Goal: Task Accomplishment & Management: Manage account settings

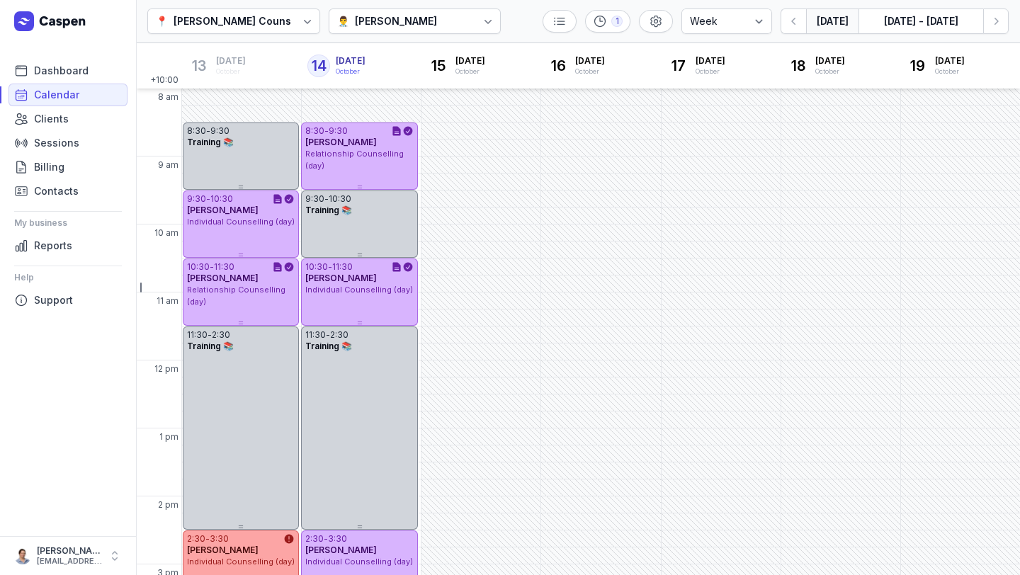
select select "week"
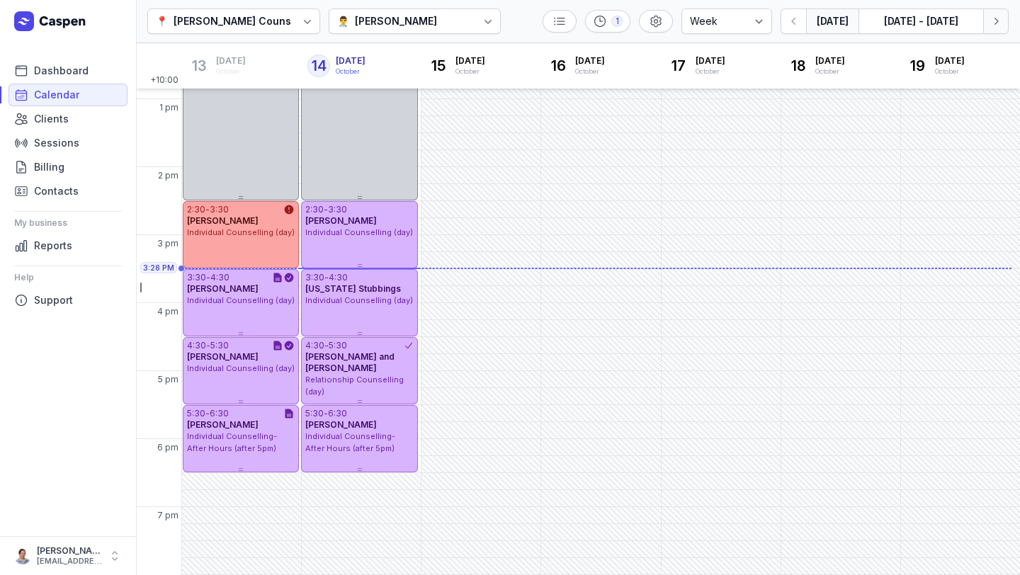
click at [994, 19] on icon "button" at bounding box center [996, 21] width 14 height 14
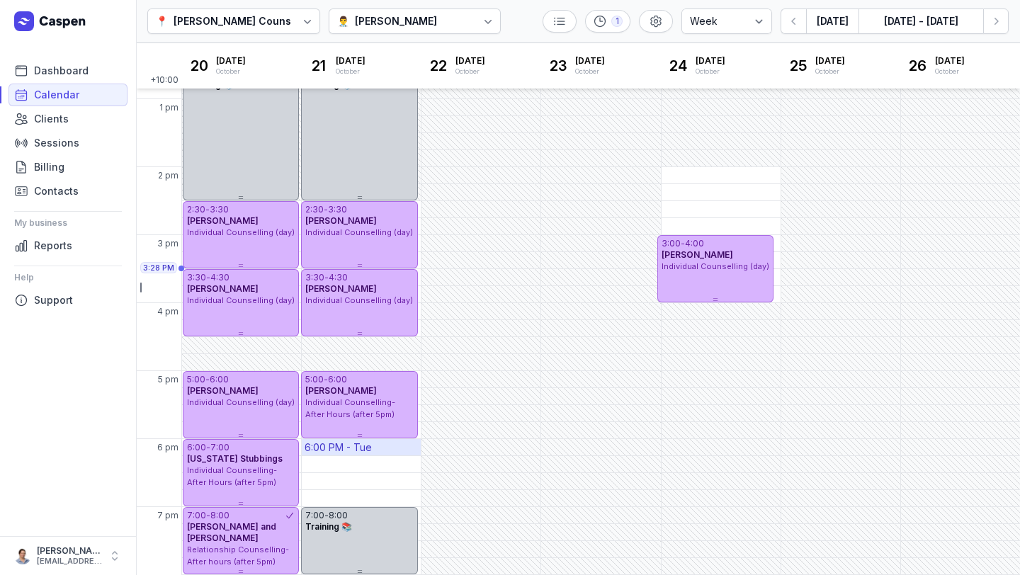
click at [385, 448] on div "6:00 PM - Tue" at bounding box center [361, 447] width 119 height 16
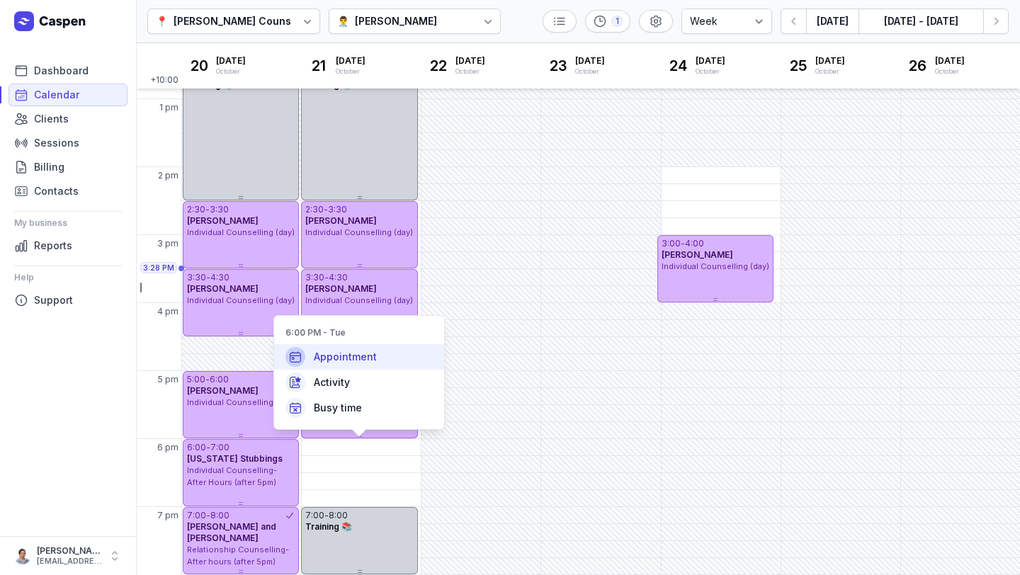
click at [353, 361] on span "Appointment" at bounding box center [345, 357] width 63 height 14
select select
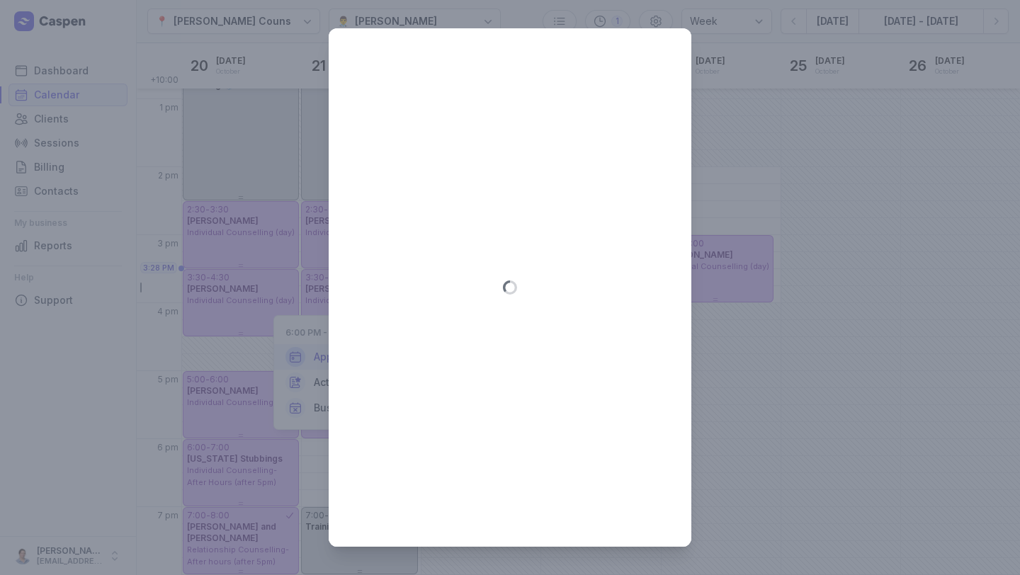
type input "2025-10-21"
select select "18:00"
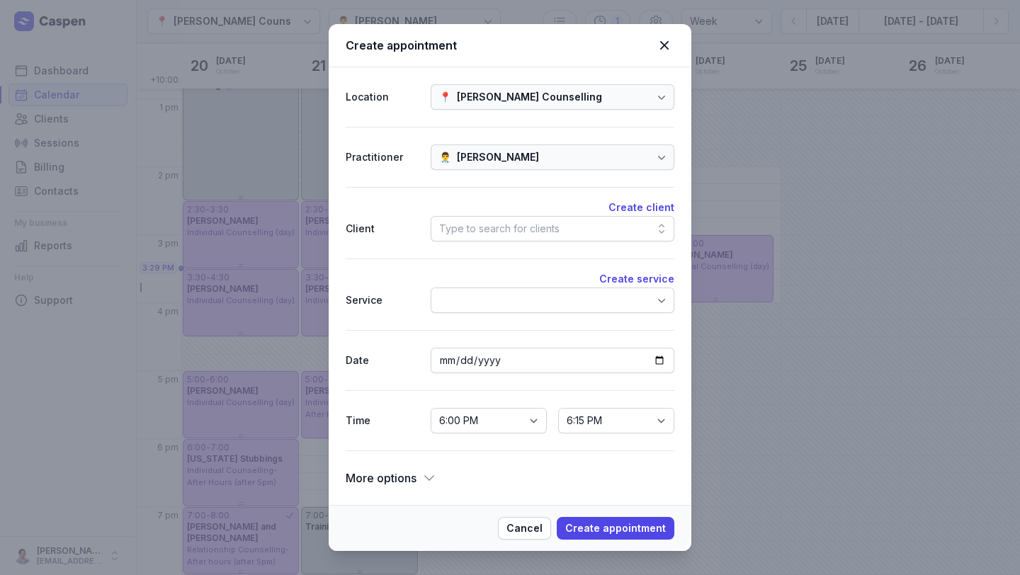
click at [558, 232] on div "Type to search for clients" at bounding box center [553, 229] width 244 height 26
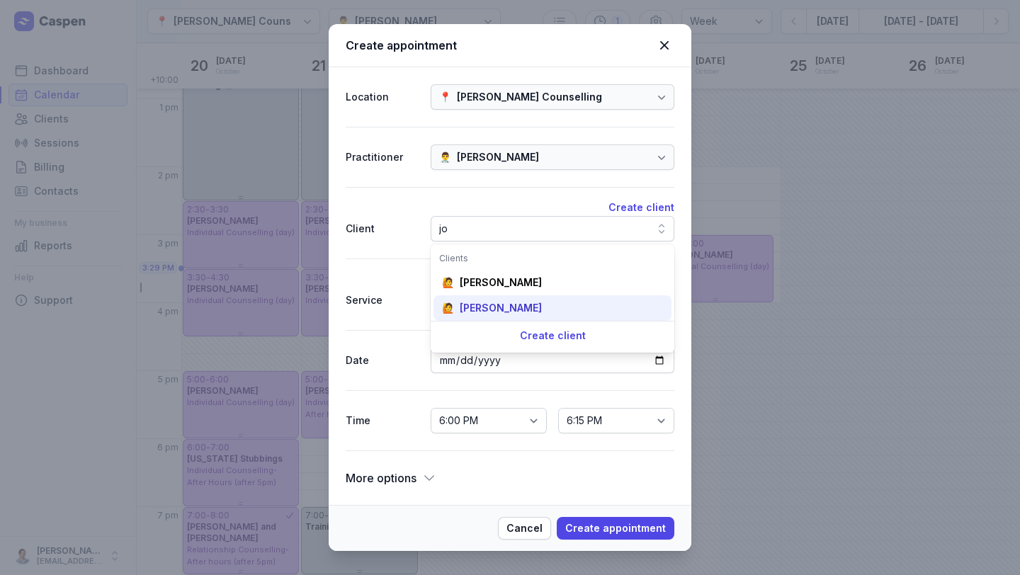
type input "jo"
click at [523, 307] on div "Joseph Savage" at bounding box center [501, 308] width 82 height 14
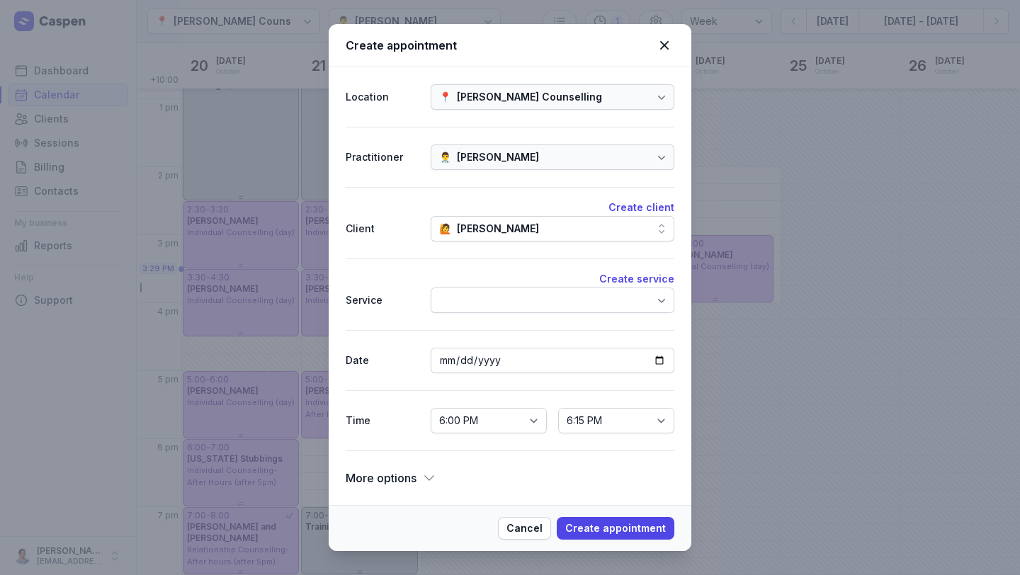
click at [500, 291] on div at bounding box center [553, 301] width 244 height 26
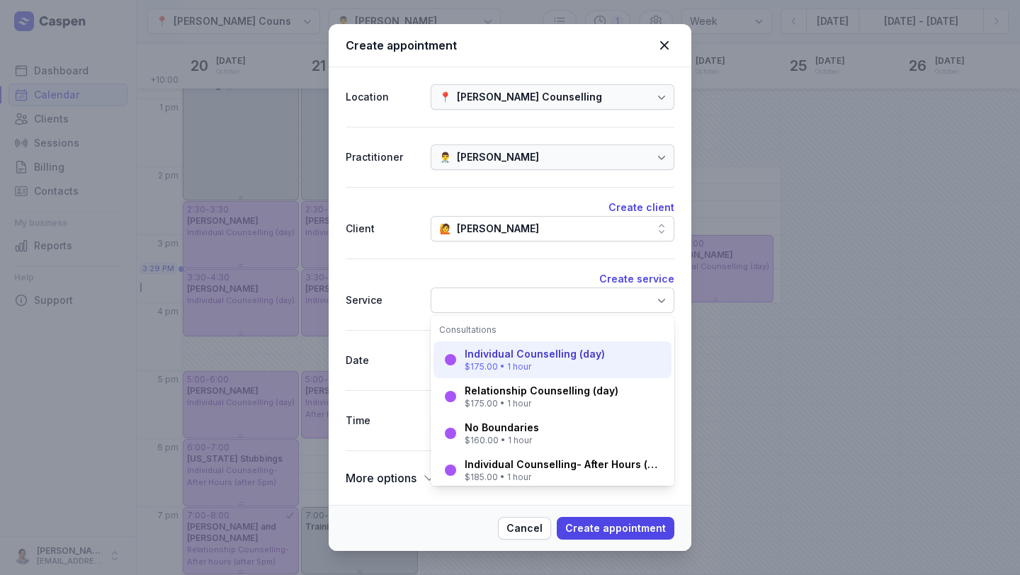
click at [513, 351] on div "Individual Counselling (day)" at bounding box center [535, 354] width 140 height 14
select select "19:00"
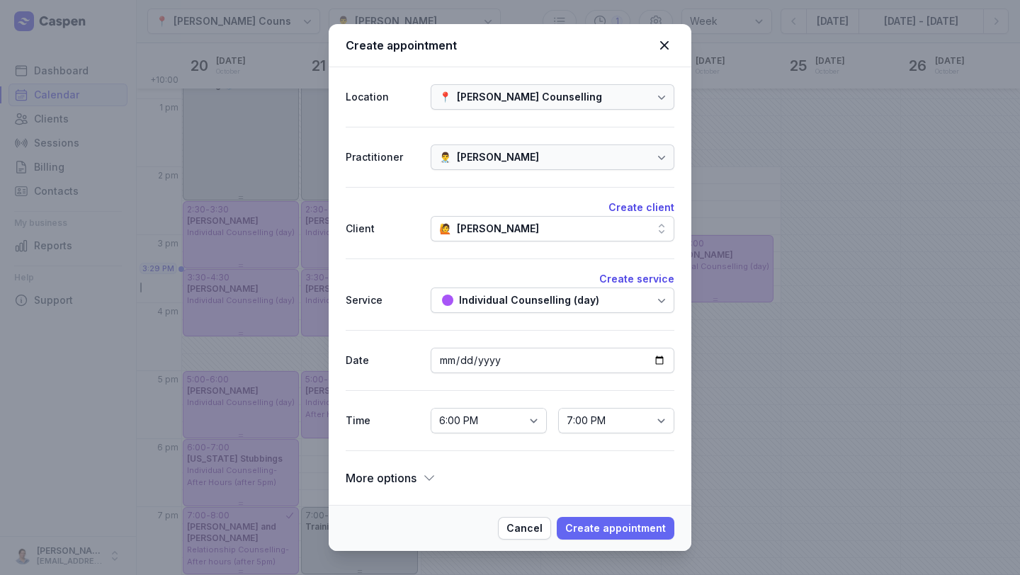
click at [609, 538] on button "Create appointment" at bounding box center [616, 528] width 118 height 23
select select
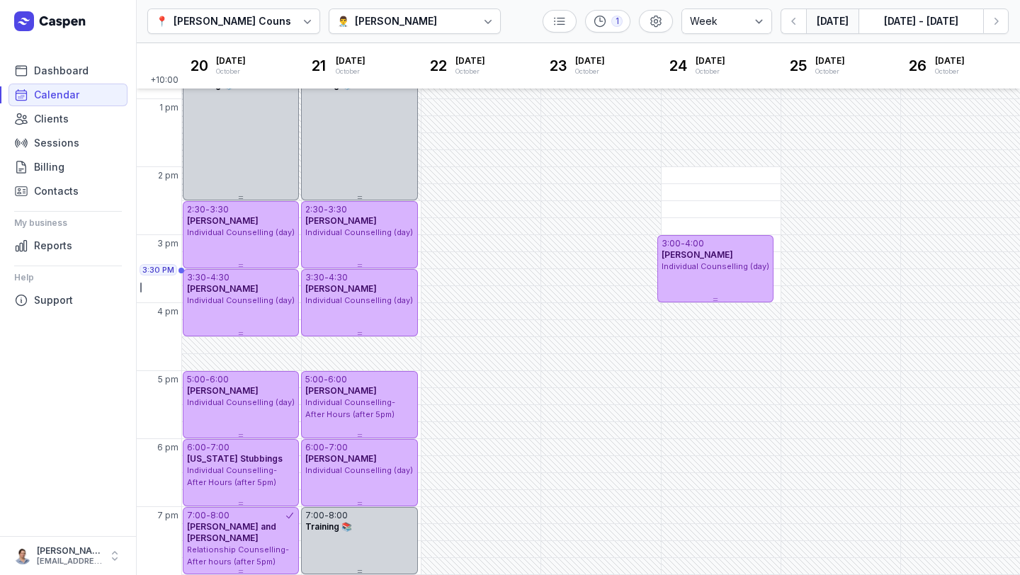
click at [837, 19] on button "[DATE]" at bounding box center [832, 22] width 52 height 26
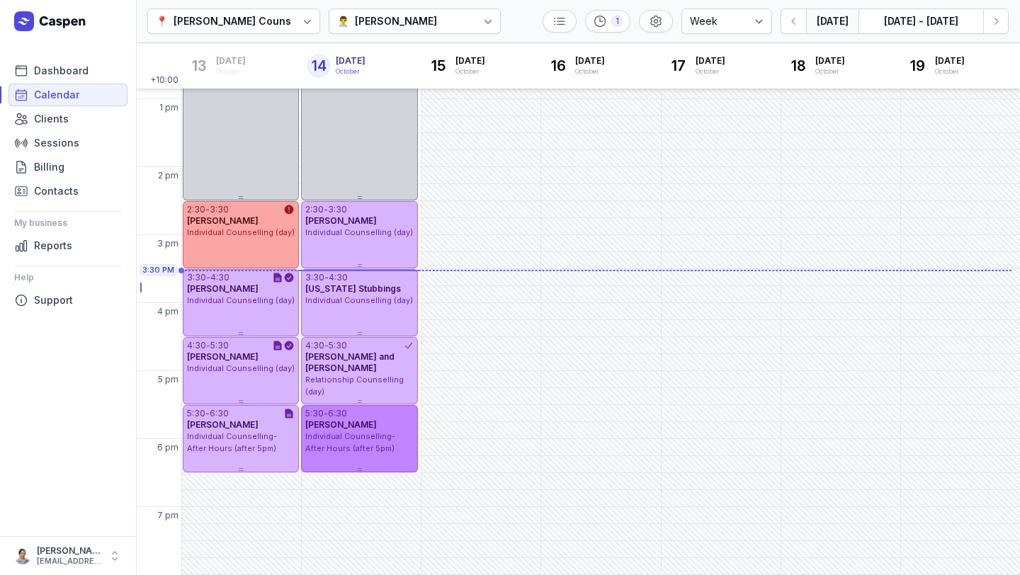
click at [358, 433] on span "Individual Counselling- After Hours (after 5pm)" at bounding box center [350, 443] width 90 height 22
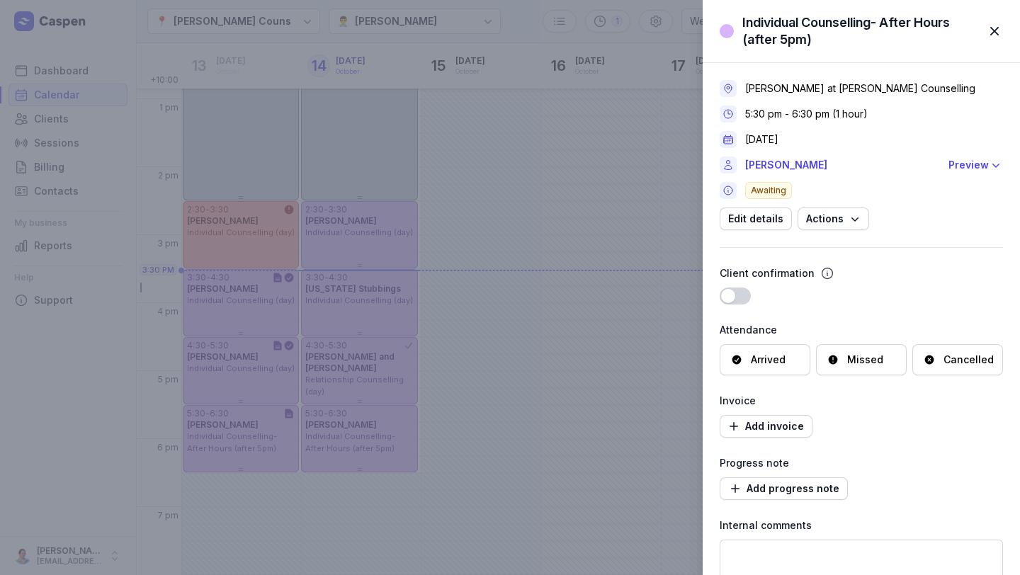
click at [945, 363] on div "Cancelled" at bounding box center [969, 360] width 50 height 14
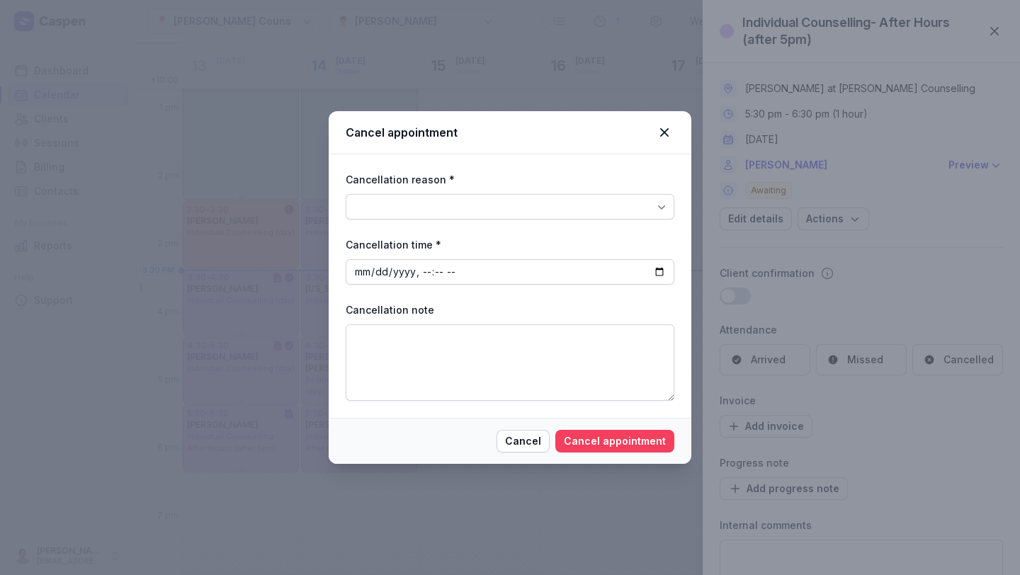
click at [606, 439] on span "Cancel appointment" at bounding box center [615, 441] width 102 height 17
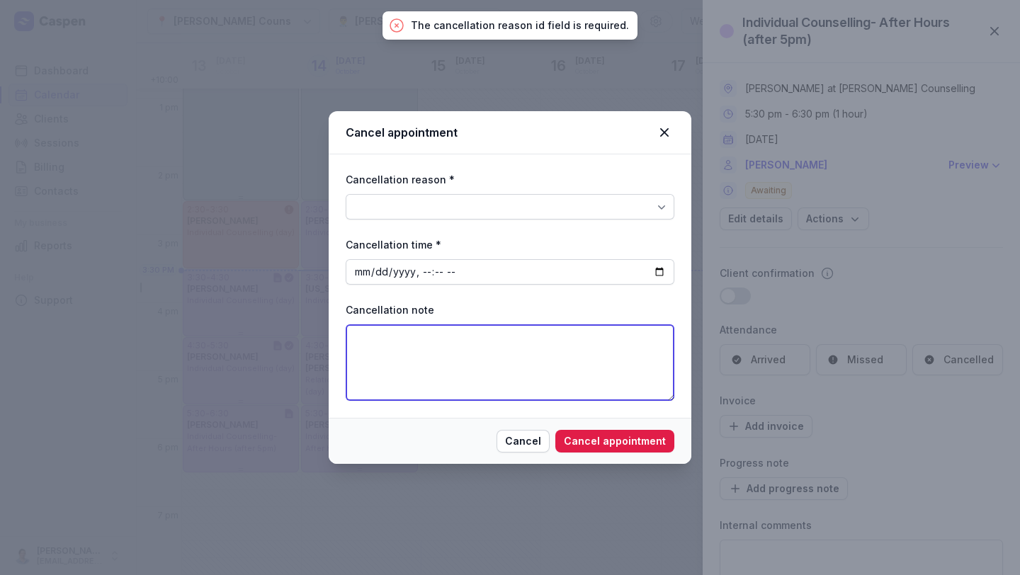
click at [497, 349] on textarea at bounding box center [510, 363] width 329 height 77
click at [519, 205] on div at bounding box center [510, 207] width 329 height 26
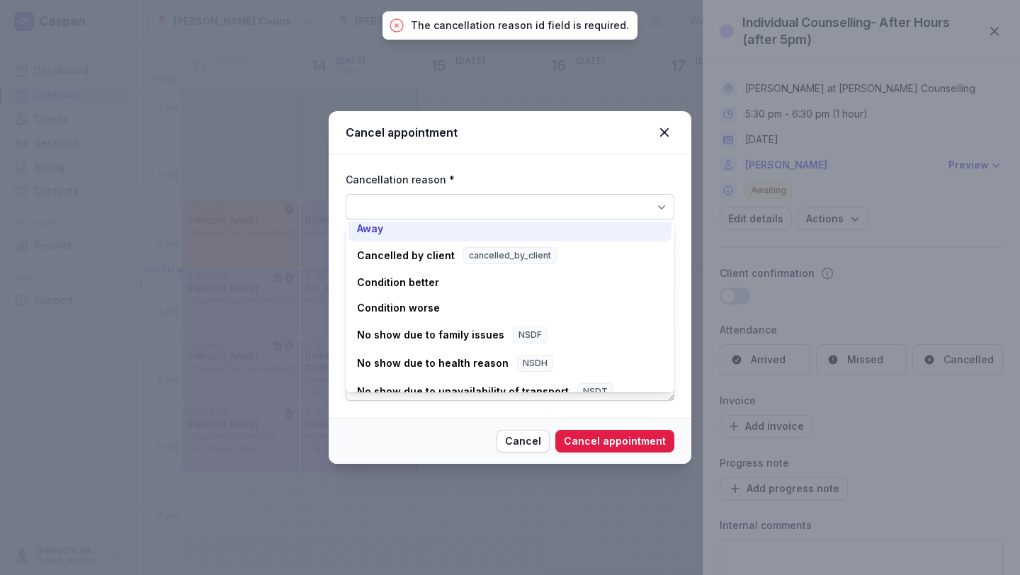
scroll to position [79, 0]
click at [437, 266] on div "Cancelled by client cancelled_by_client" at bounding box center [510, 256] width 323 height 28
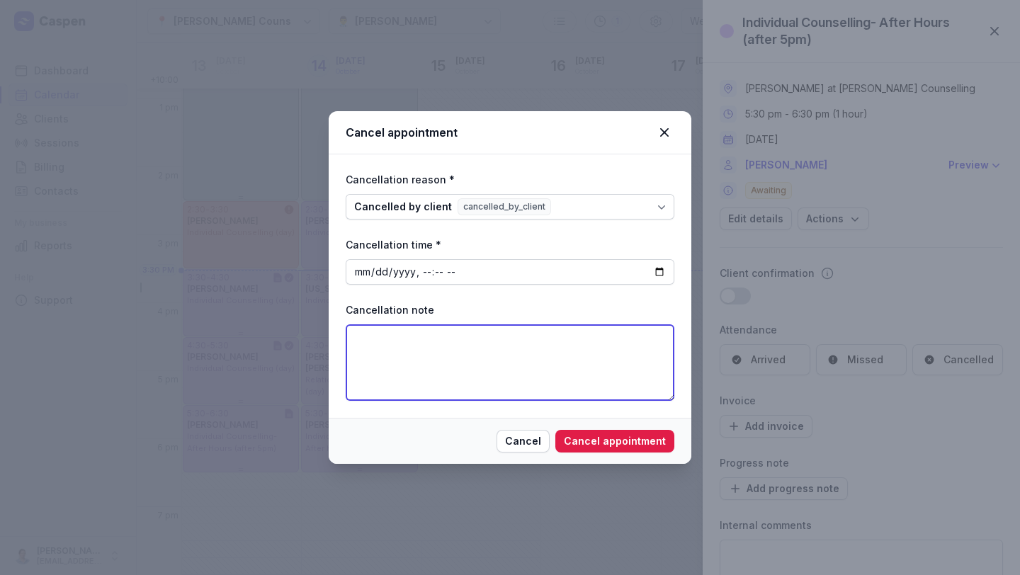
click at [578, 356] on textarea at bounding box center [510, 363] width 329 height 77
type textarea "too soon after initial"
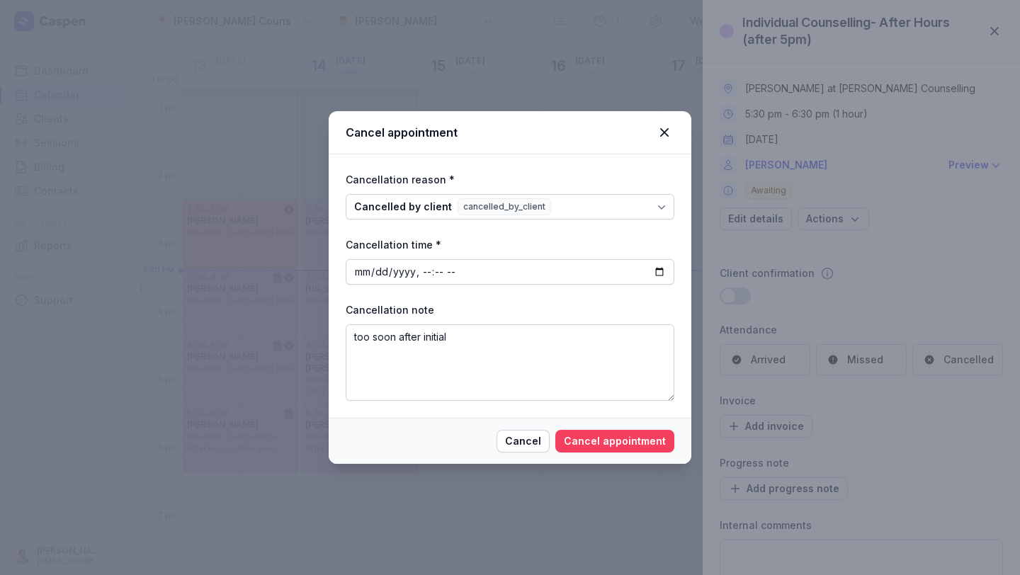
click at [650, 451] on button "Cancel appointment" at bounding box center [615, 441] width 119 height 23
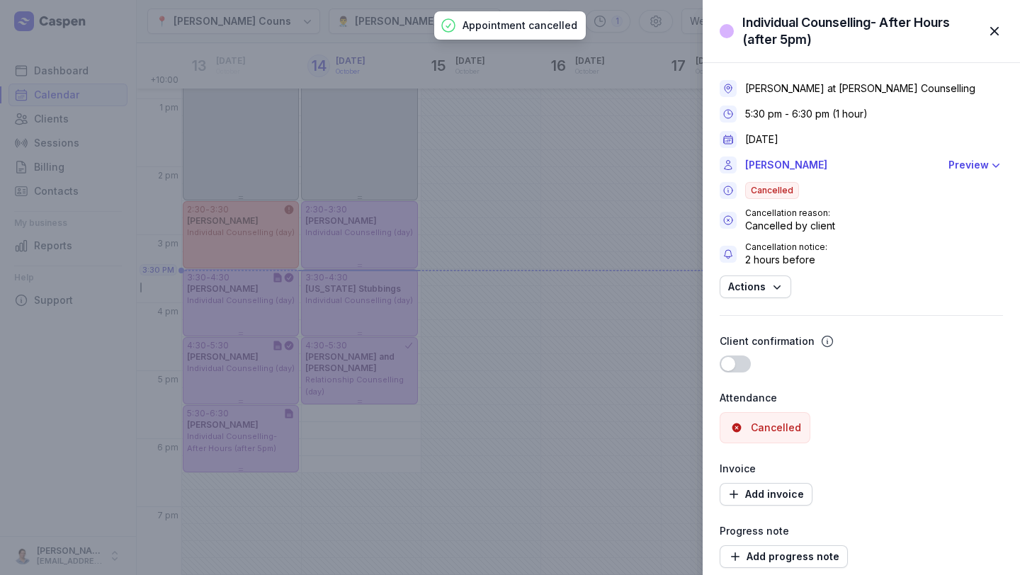
click at [991, 29] on span "button" at bounding box center [994, 31] width 31 height 31
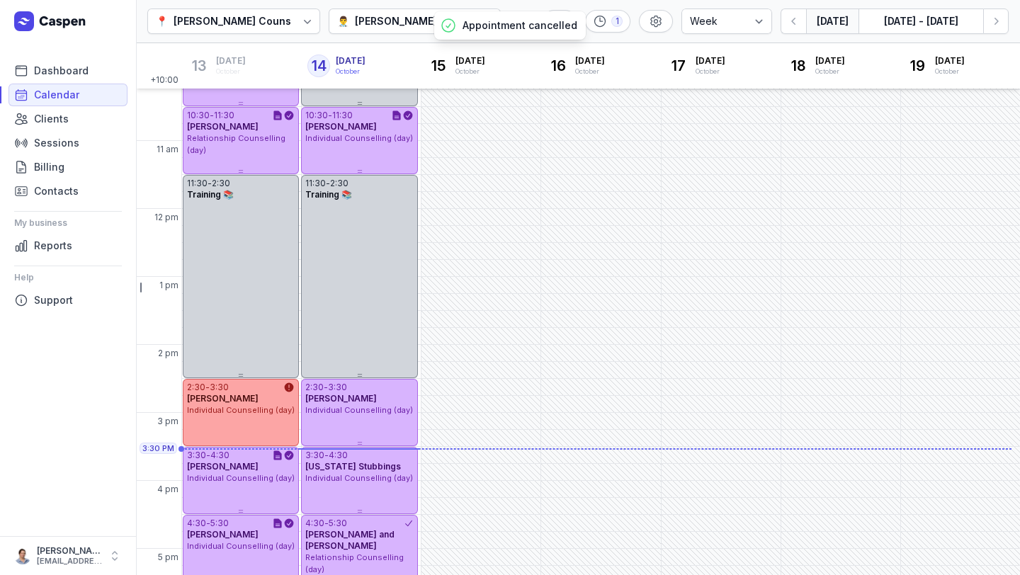
scroll to position [329, 0]
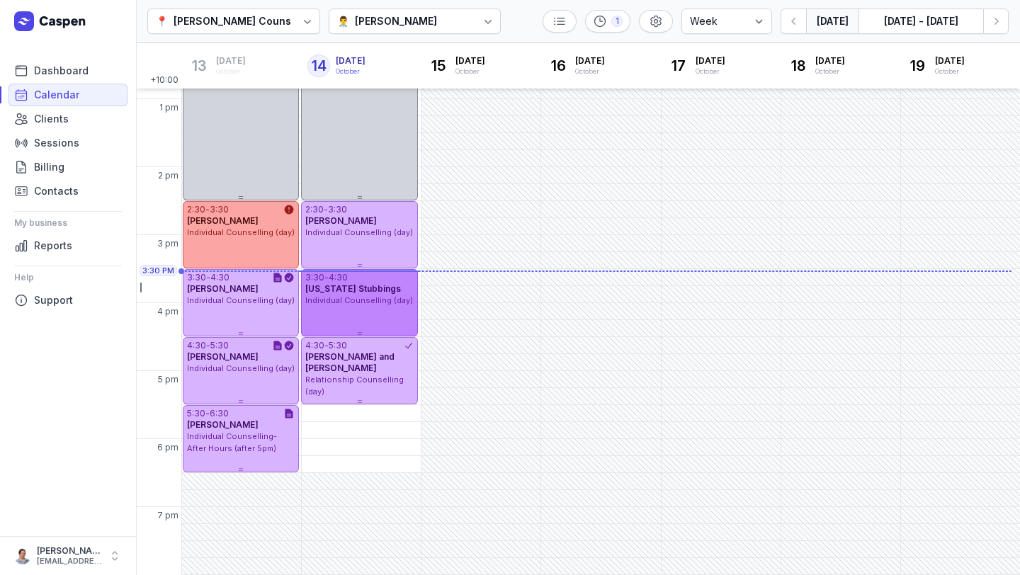
click at [365, 321] on div "3:30 - 4:30 Montana Stubbings Individual Counselling (day)" at bounding box center [359, 302] width 116 height 67
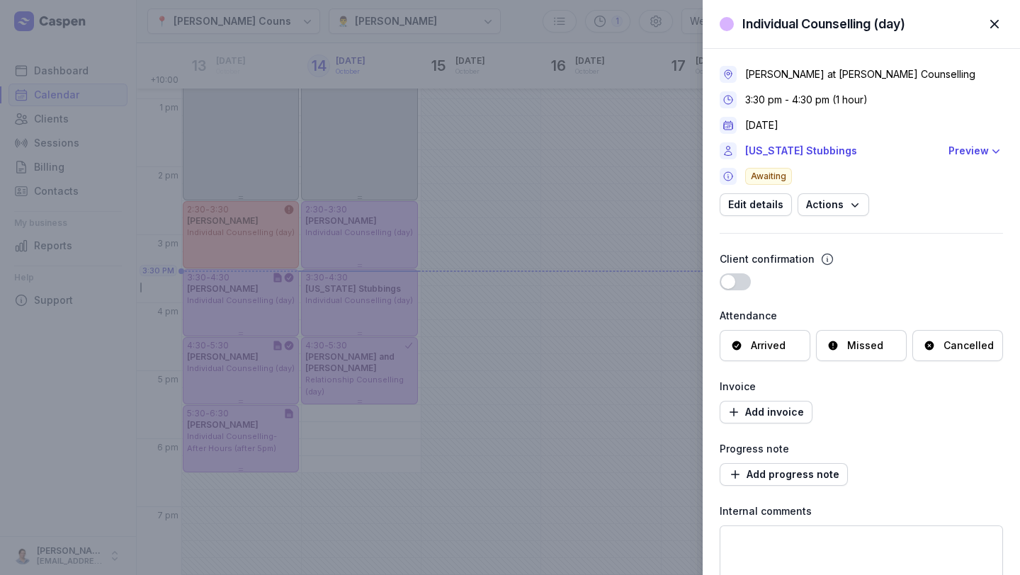
click at [355, 261] on div "Individual Counselling (day) Close panel Charlee Manaley at Courtney Mac Counse…" at bounding box center [510, 287] width 1020 height 575
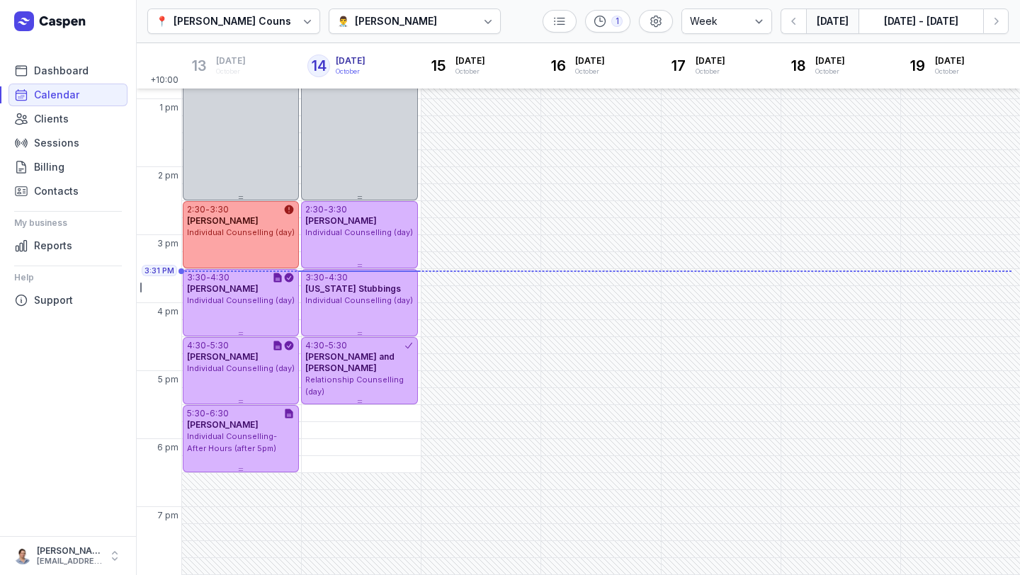
click at [364, 225] on span "Joseph Savage" at bounding box center [341, 220] width 72 height 11
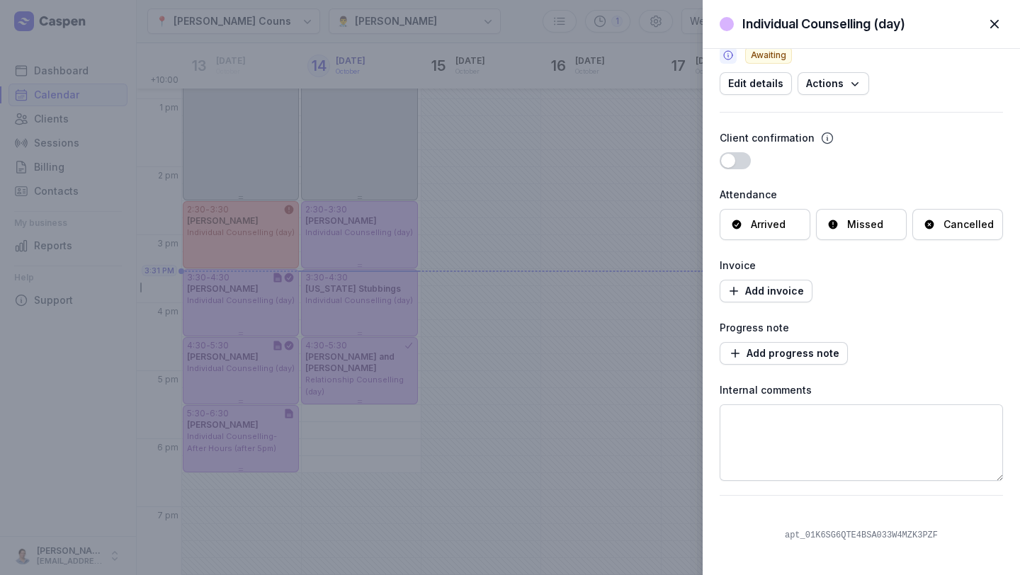
scroll to position [0, 0]
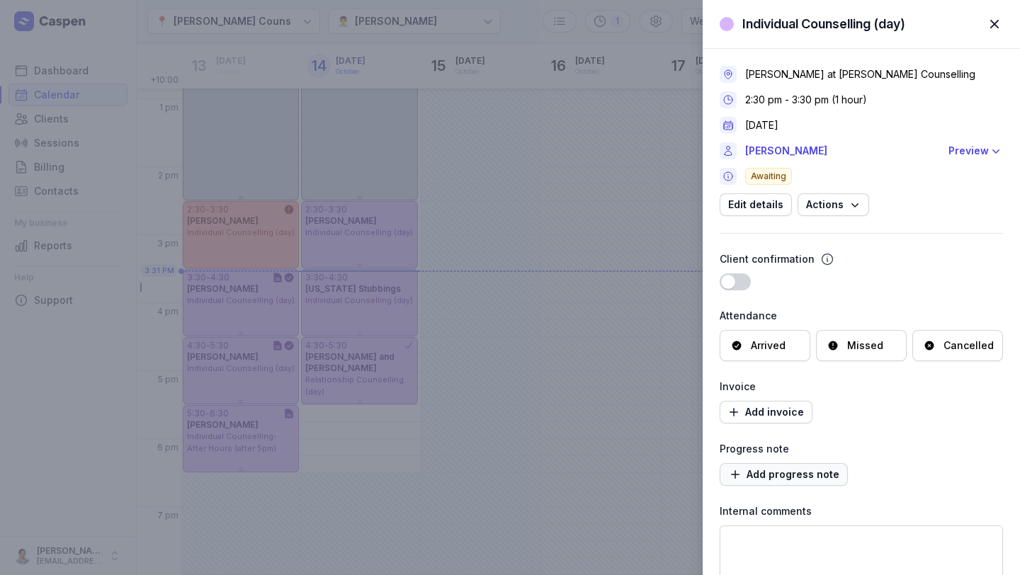
click at [767, 474] on span "Add progress note" at bounding box center [783, 474] width 111 height 17
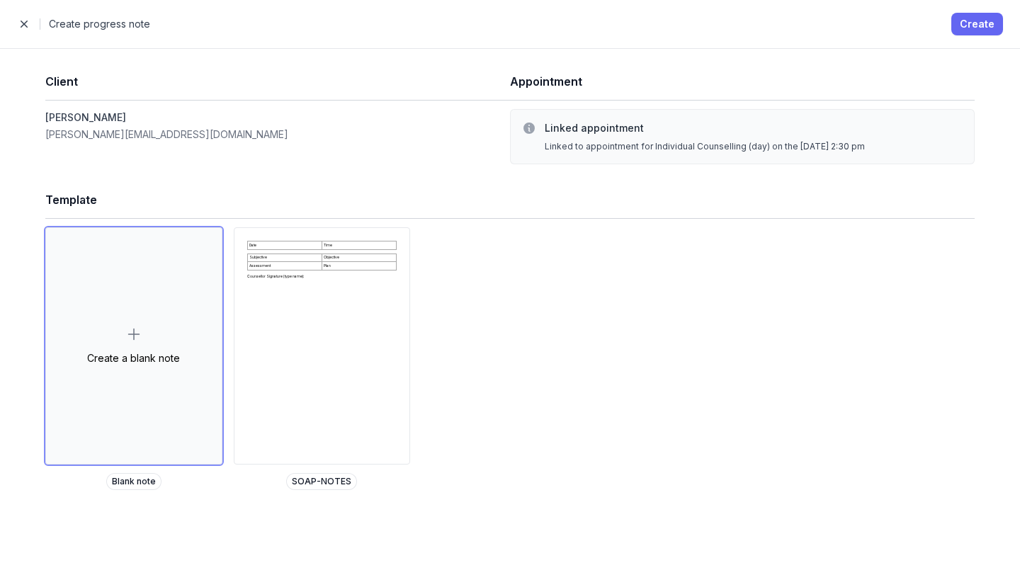
click at [981, 23] on span "Create" at bounding box center [977, 24] width 35 height 17
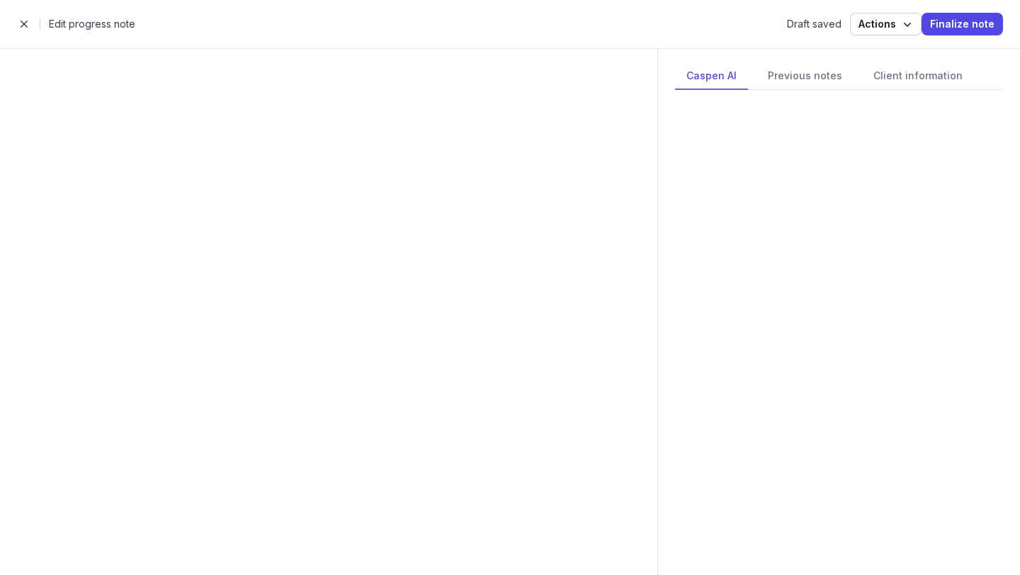
select select
select select "***"
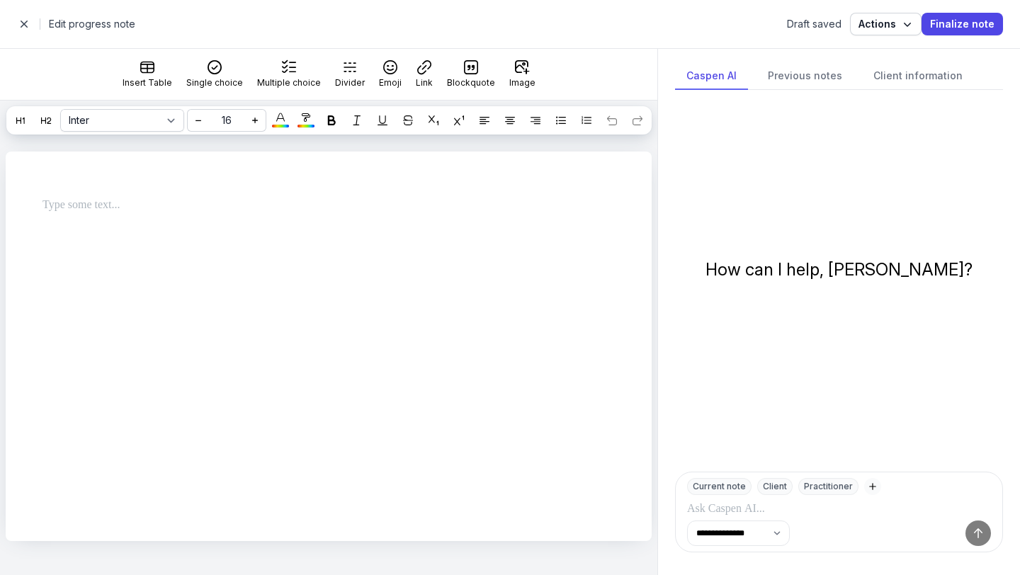
select select
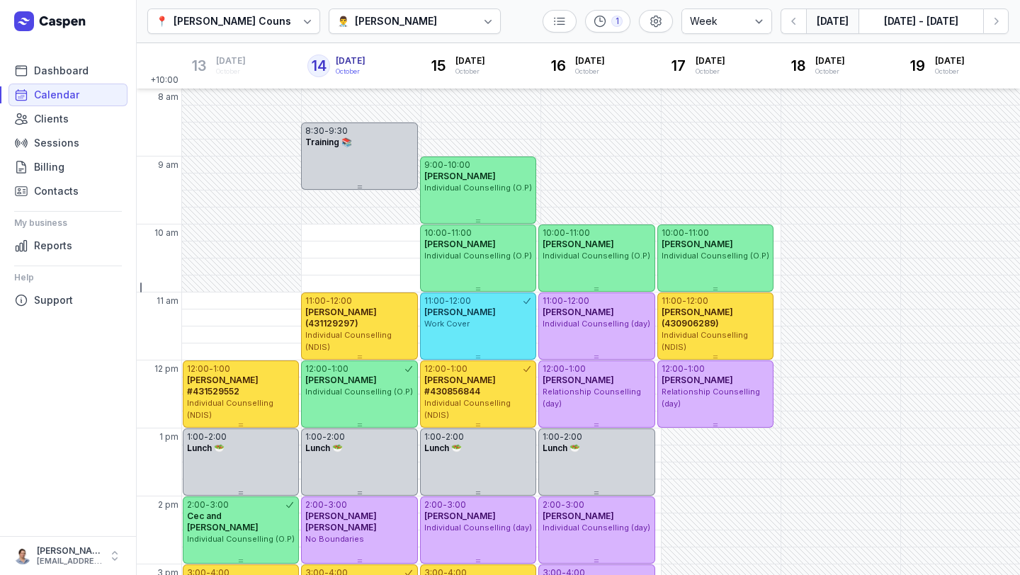
select select "week"
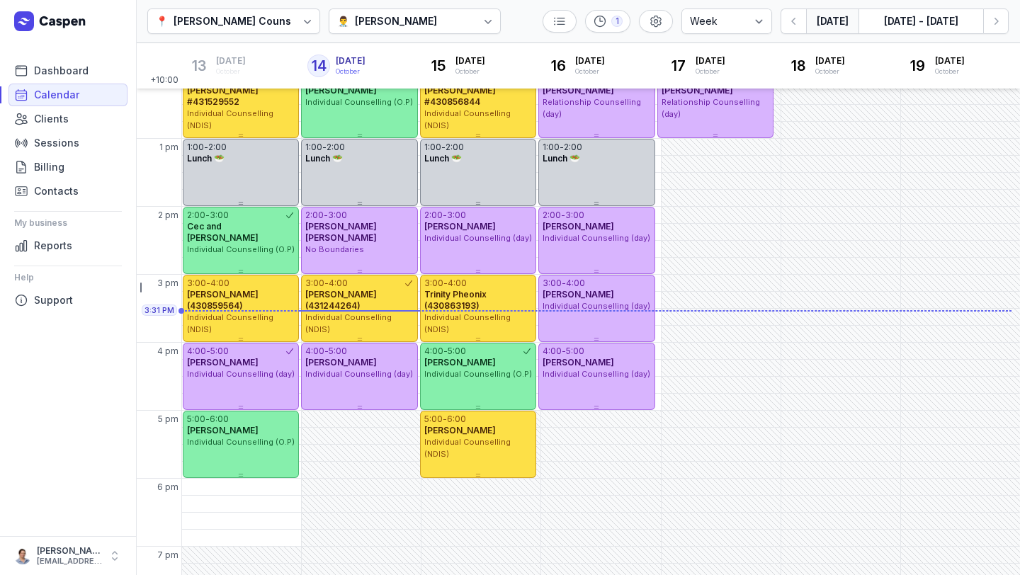
click at [380, 14] on div "[PERSON_NAME]" at bounding box center [396, 21] width 82 height 17
